Goal: Transaction & Acquisition: Purchase product/service

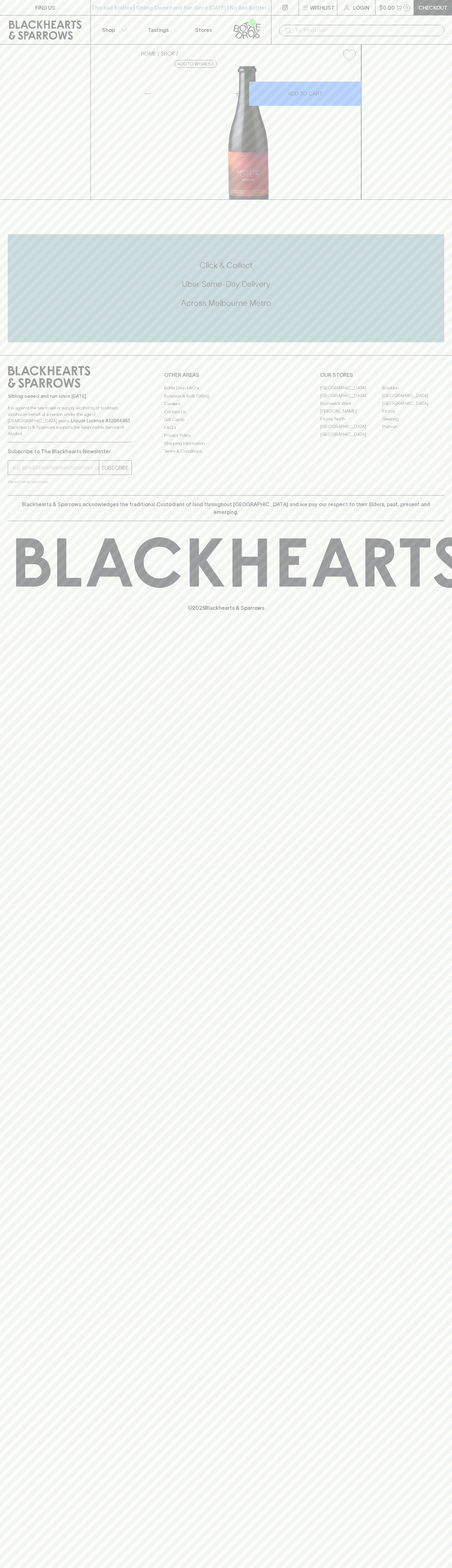
click at [351, 415] on link "[PERSON_NAME]" at bounding box center [351, 411] width 62 height 8
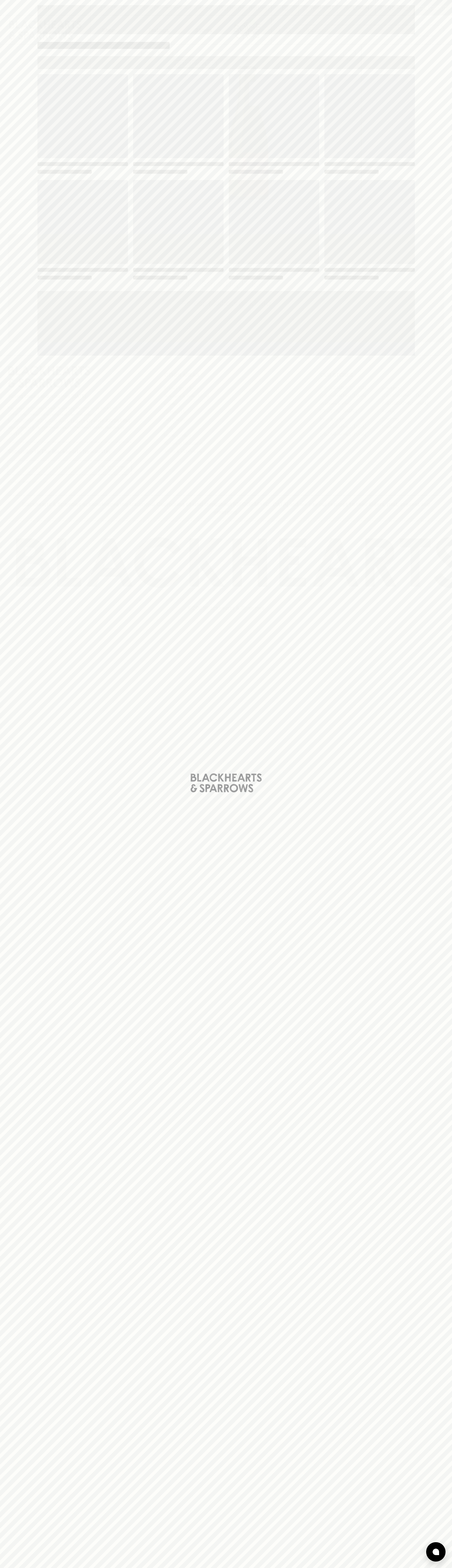
click at [307, 211] on span "Loading" at bounding box center [274, 222] width 90 height 84
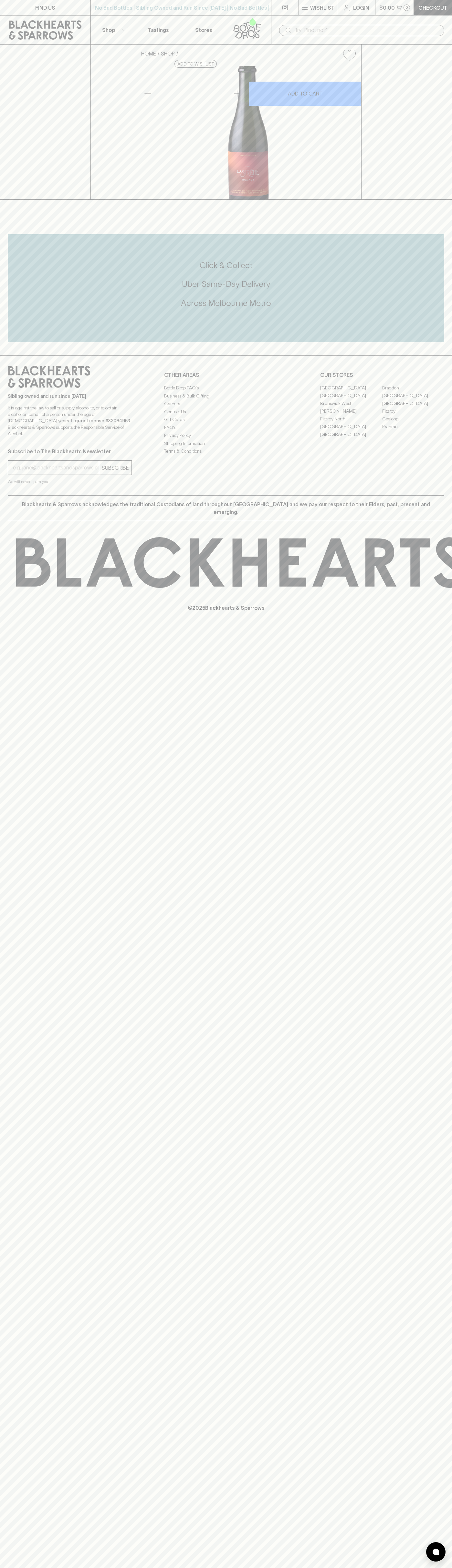
click at [236, 27] on icon at bounding box center [247, 28] width 37 height 21
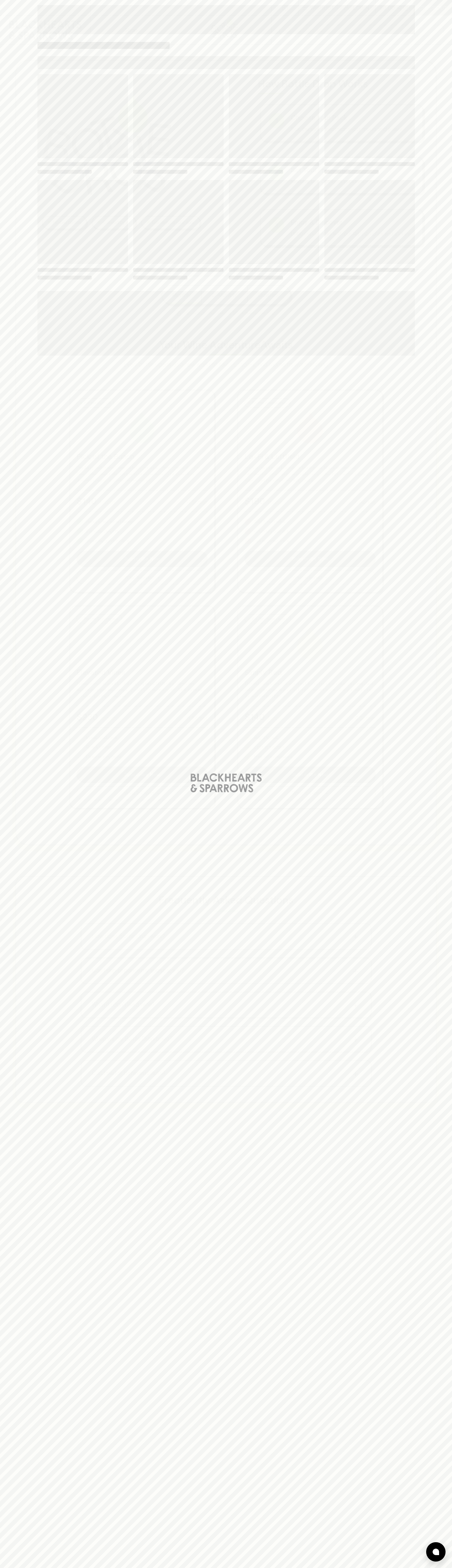
click at [422, 701] on div "Loading" at bounding box center [226, 784] width 452 height 1568
click at [107, 1567] on html "⠀ ⠀ Wishlist Login $0.00 0 Checkout Shop ​ No bad bottles Curated by us Deliver…" at bounding box center [226, 949] width 452 height 1898
click at [6, 506] on div "Loading" at bounding box center [226, 784] width 452 height 1568
